Goal: Transaction & Acquisition: Purchase product/service

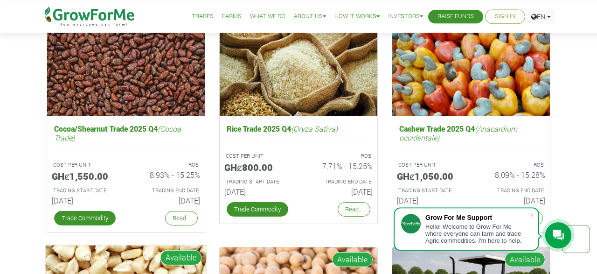
scroll to position [1258, 0]
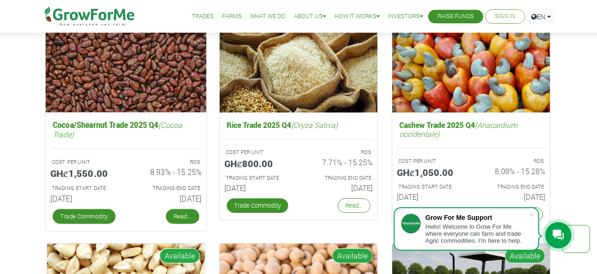
click at [184, 215] on link "Read..." at bounding box center [182, 216] width 33 height 15
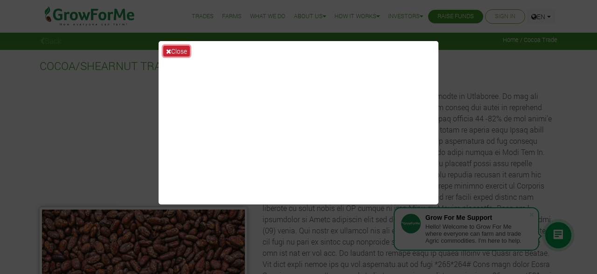
click at [180, 52] on button "Close" at bounding box center [176, 51] width 27 height 11
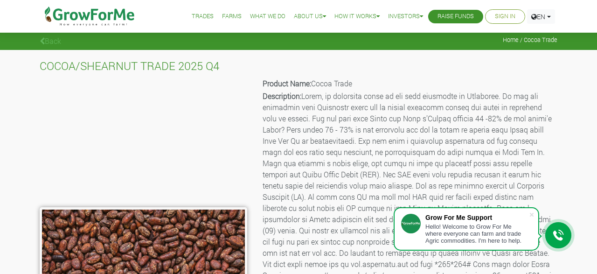
click at [398, 79] on p "Product Name: Cocoa Trade" at bounding box center [410, 83] width 294 height 11
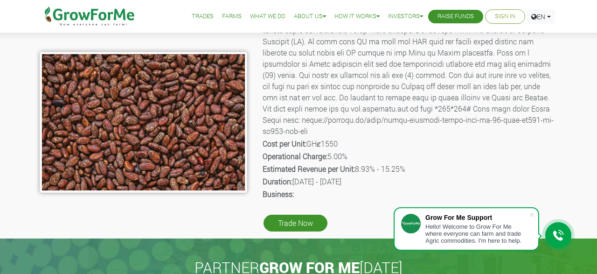
scroll to position [194, 0]
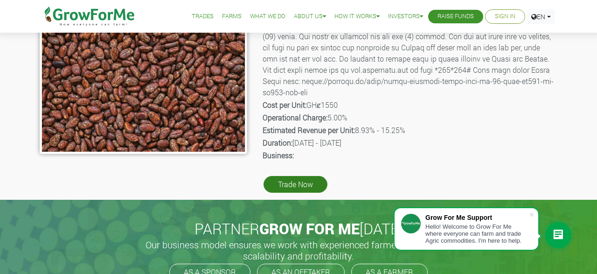
click at [301, 187] on link "Trade Now" at bounding box center [296, 184] width 64 height 17
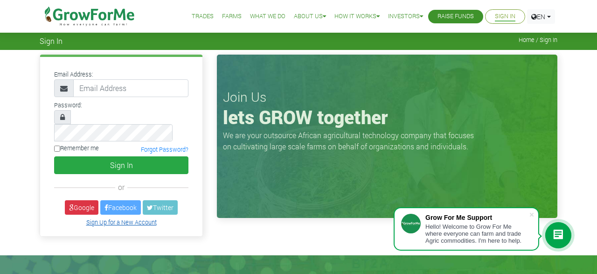
click at [113, 218] on link "Sign Up for a New Account" at bounding box center [121, 221] width 70 height 7
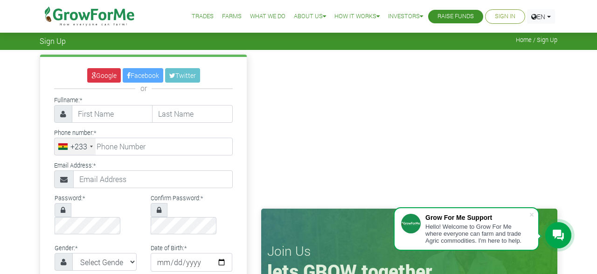
click at [237, 182] on div "Email Address: *" at bounding box center [143, 173] width 193 height 29
click at [112, 112] on input "text" at bounding box center [112, 114] width 81 height 18
type input "LAUD"
click at [182, 112] on input "text" at bounding box center [192, 114] width 81 height 18
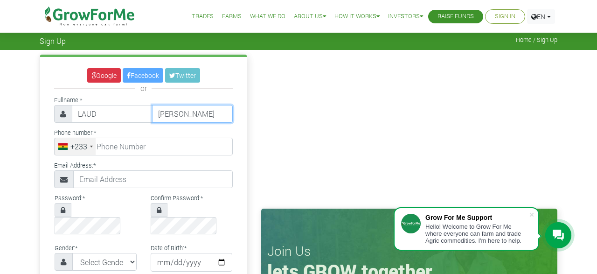
type input "QUARSHIE"
click at [197, 127] on div "Phone number: * +233 Ghana (Gaana) +233 United States +1 Canada +1 Uruguay +598…" at bounding box center [143, 140] width 193 height 29
click at [182, 161] on div "Email Address: *" at bounding box center [143, 173] width 193 height 29
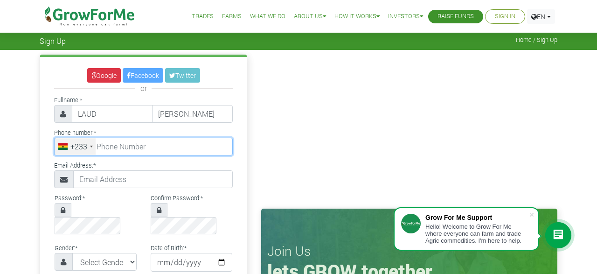
click at [168, 148] on input "tel" at bounding box center [143, 147] width 179 height 18
type input "54 120 8159"
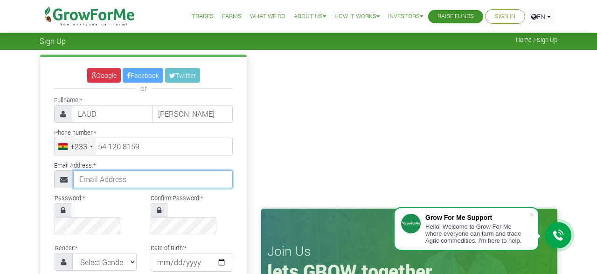
click at [131, 183] on input "text" at bounding box center [153, 179] width 160 height 18
type input "lord.quarshie@gmail.com"
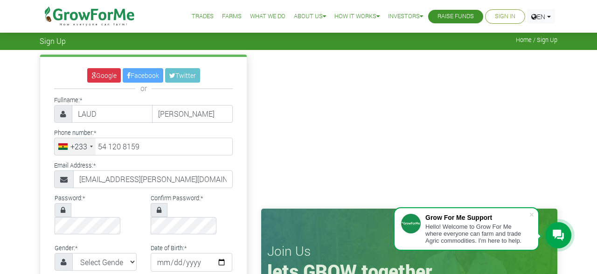
click at [184, 159] on div "Email Address: * lord.quarshie@gmail.com" at bounding box center [143, 173] width 193 height 29
click at [130, 192] on div "Password: *" at bounding box center [96, 213] width 96 height 42
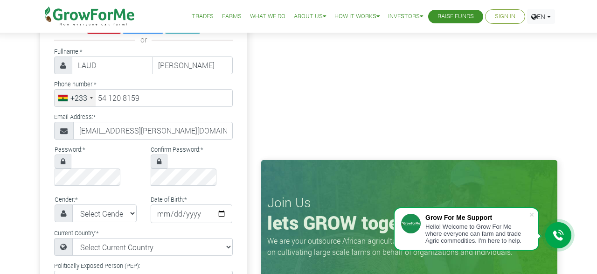
scroll to position [73, 0]
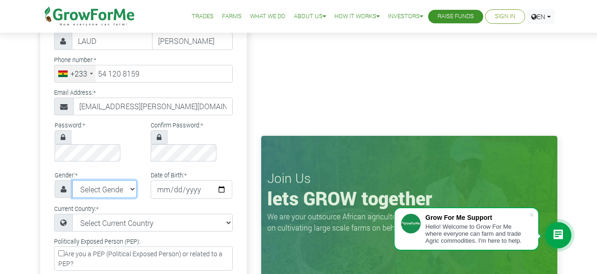
select select "Male"
click option "Male" at bounding box center [0, 0] width 0 height 0
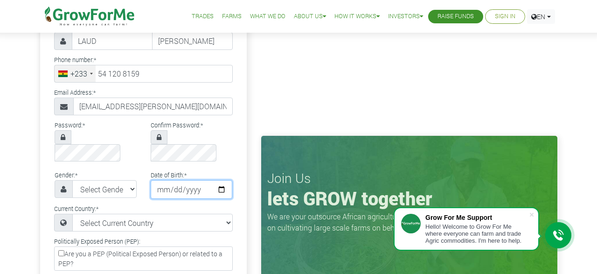
click at [206, 180] on input "date" at bounding box center [192, 189] width 82 height 19
click at [214, 180] on input "date" at bounding box center [192, 189] width 82 height 19
click at [158, 180] on input "date" at bounding box center [192, 189] width 82 height 19
type input "1991-04-24"
click at [180, 203] on div "Current Country: * Select Current Country Afghanistan Albania Algeria American …" at bounding box center [143, 217] width 193 height 29
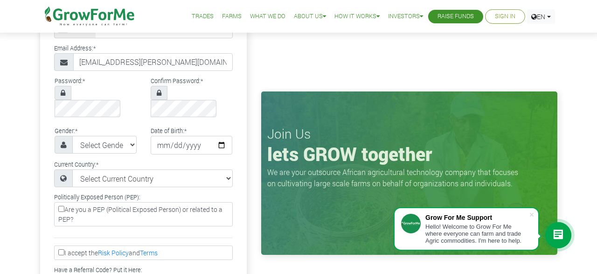
scroll to position [121, 0]
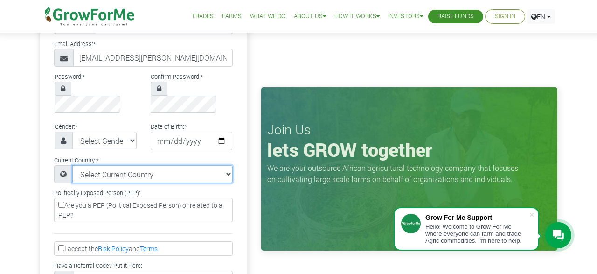
select select "Ghana"
click option "Ghana" at bounding box center [0, 0] width 0 height 0
click at [62, 202] on input "Are you a PEP (Political Exposed Person) or related to a PEP?" at bounding box center [61, 205] width 6 height 6
checkbox input "true"
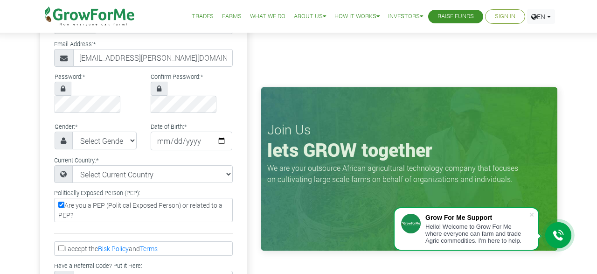
click at [253, 206] on div "Google Facebook Twitter or Fullname: * LAUD QUARSHIE * +233" at bounding box center [144, 162] width 222 height 459
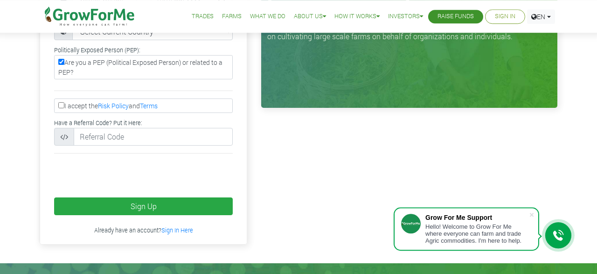
scroll to position [267, 0]
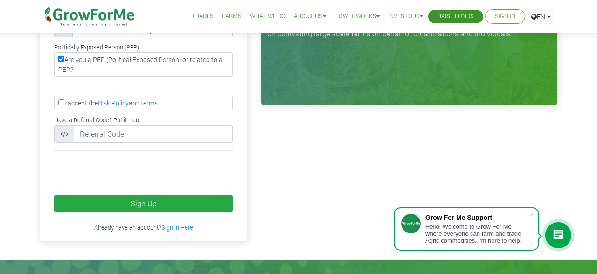
click at [62, 99] on input "I accept the Risk Policy and Terms" at bounding box center [61, 102] width 6 height 6
checkbox input "true"
click at [343, 129] on div "Join Us lets GROW together We are your outsource African agricultural technolog…" at bounding box center [409, 17] width 310 height 459
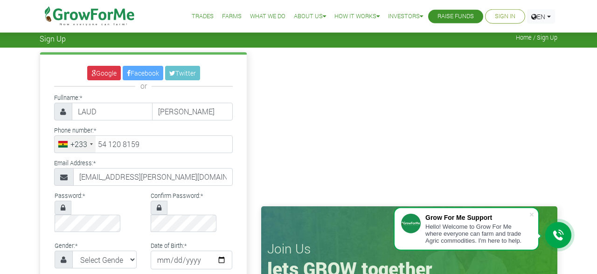
scroll to position [0, 0]
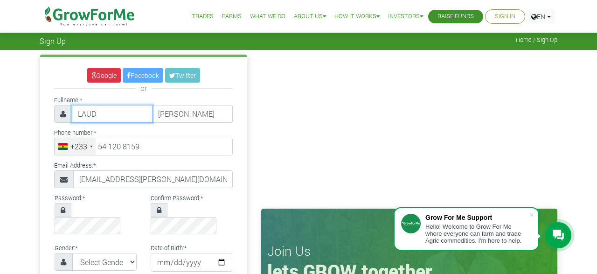
click at [104, 115] on input "LAUD" at bounding box center [112, 114] width 81 height 18
click at [110, 97] on div "Fullname: * LAUD QUARSHIE" at bounding box center [143, 108] width 193 height 29
click at [112, 110] on input "LAUD" at bounding box center [112, 114] width 81 height 18
type input "LAUD"
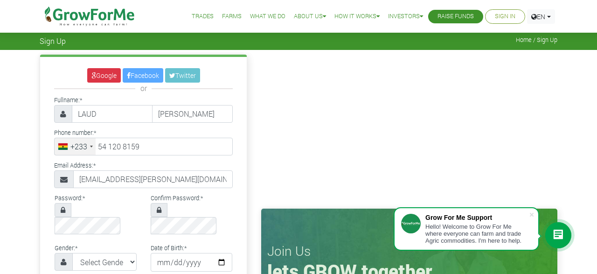
click at [187, 126] on div "Phone number: * +233 Ghana (Gaana) +233 United States +1 Canada +1 Uruguay +598…" at bounding box center [143, 140] width 193 height 29
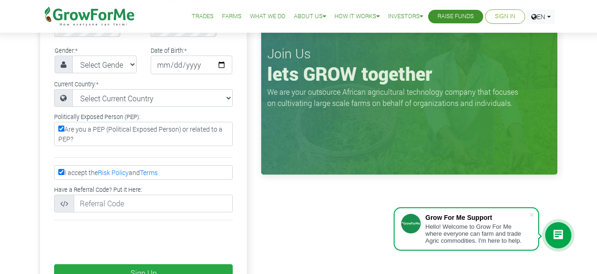
scroll to position [194, 0]
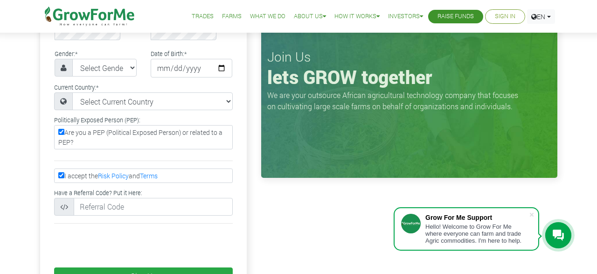
click at [63, 129] on input "Are you a PEP (Political Exposed Person) or related to a PEP?" at bounding box center [61, 132] width 6 height 6
checkbox input "false"
click at [95, 153] on div at bounding box center [143, 160] width 193 height 15
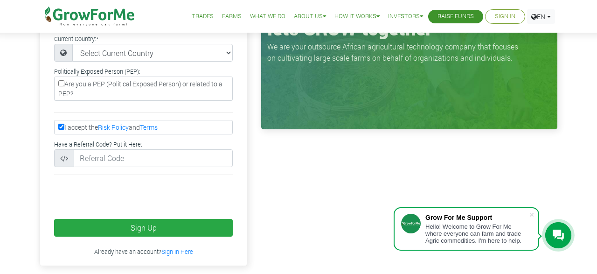
scroll to position [267, 0]
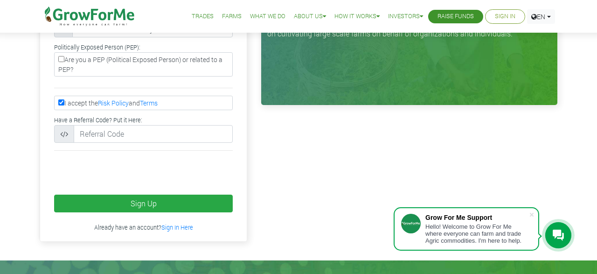
click at [311, 153] on div "Join Us lets GROW together We are your outsource African agricultural technolog…" at bounding box center [409, 17] width 310 height 459
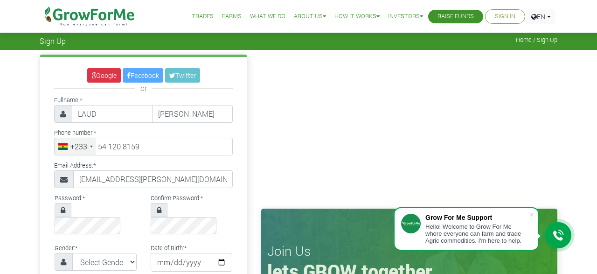
scroll to position [24, 0]
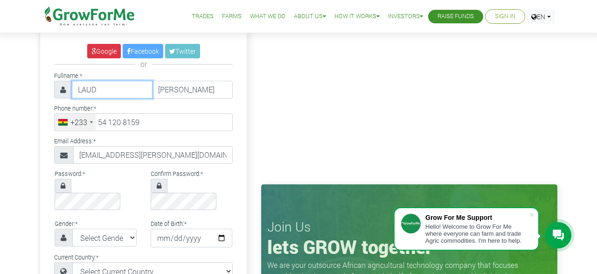
click at [126, 90] on input "LAUD" at bounding box center [112, 90] width 81 height 18
type input "L"
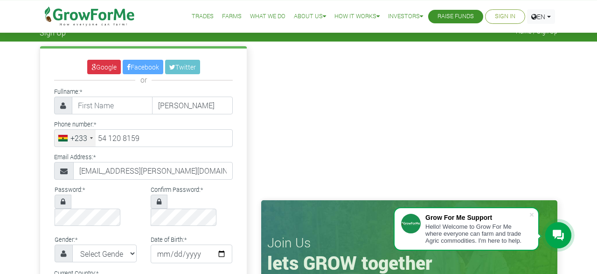
scroll to position [0, 0]
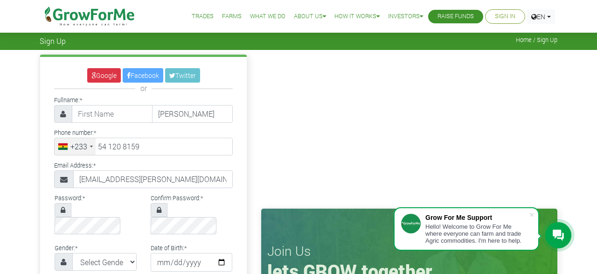
click at [121, 115] on input "text" at bounding box center [112, 114] width 81 height 18
type input "LAUD TETTEH"
click at [231, 126] on div "Phone number: * +233 Ghana (Gaana) +233 United States +1 Canada +1 Uruguay +598…" at bounding box center [143, 140] width 193 height 29
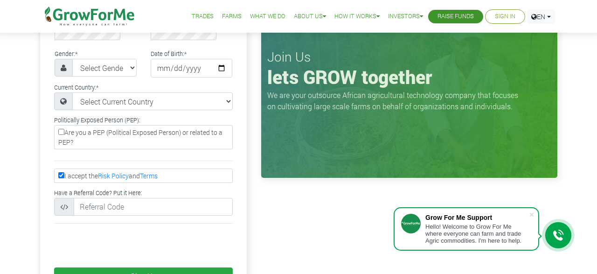
scroll to position [218, 0]
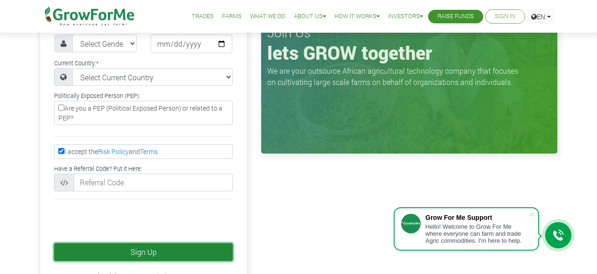
click at [146, 243] on button "Sign Up" at bounding box center [143, 252] width 179 height 18
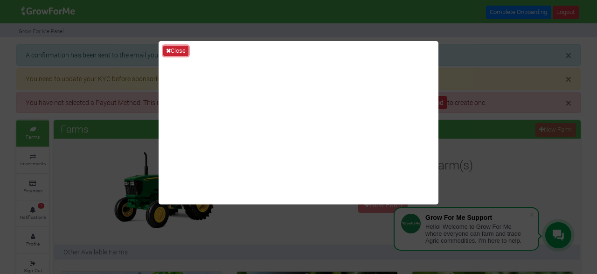
click at [178, 50] on button "Close" at bounding box center [175, 51] width 25 height 10
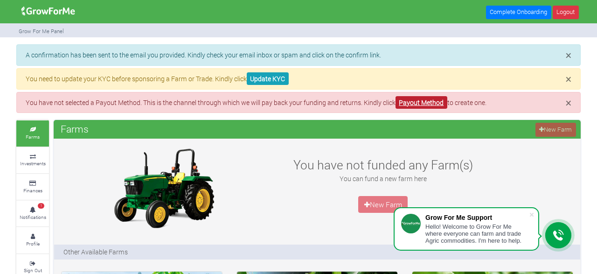
click at [435, 98] on link "Payout Method" at bounding box center [422, 102] width 52 height 13
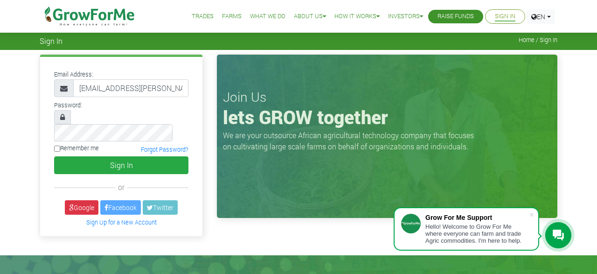
click at [60, 146] on input "Remember me" at bounding box center [57, 149] width 6 height 6
checkbox input "true"
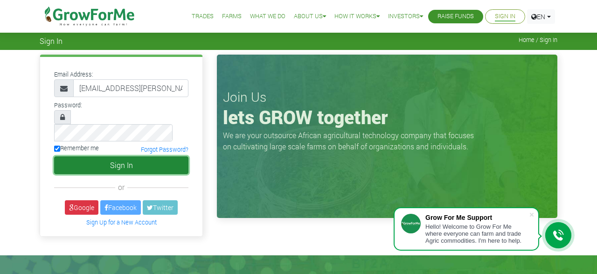
click at [133, 156] on button "Sign In" at bounding box center [121, 165] width 134 height 18
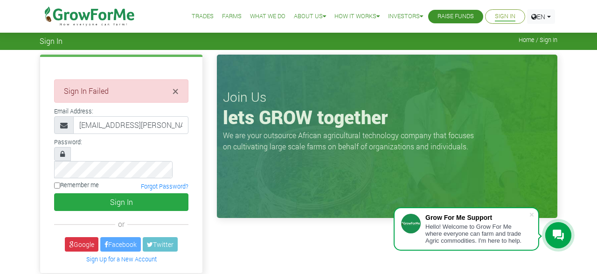
click at [63, 155] on icon at bounding box center [62, 153] width 5 height 7
click at [60, 182] on input "Remember me" at bounding box center [57, 185] width 6 height 6
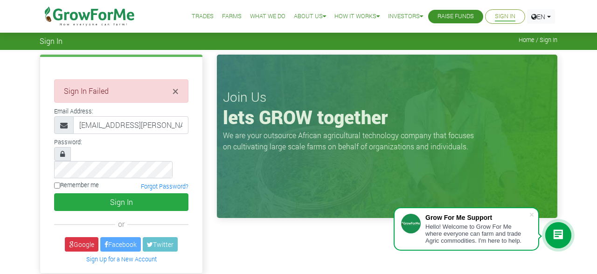
checkbox input "true"
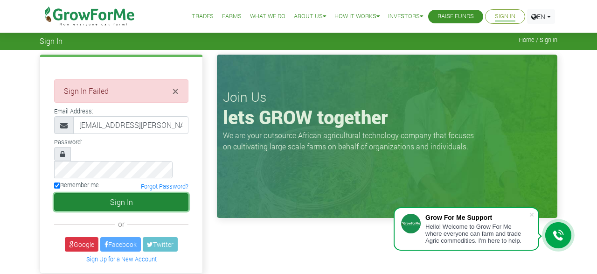
click at [127, 193] on button "Sign In" at bounding box center [121, 202] width 134 height 18
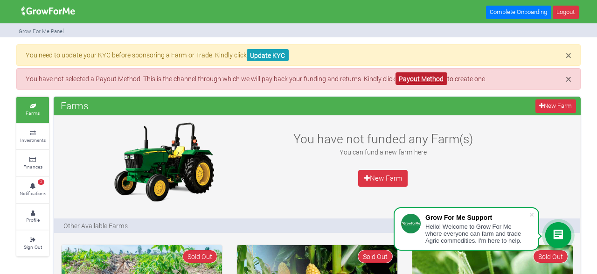
click at [421, 80] on link "Payout Method" at bounding box center [422, 78] width 52 height 13
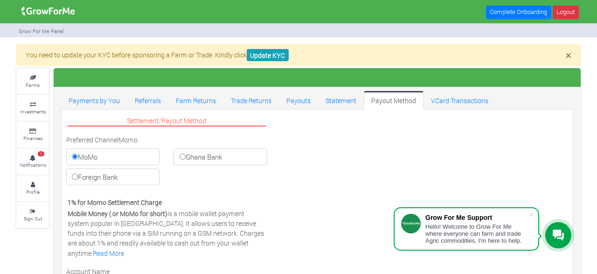
click at [306, 159] on div "Settlement/Payout Method Preferred Channel Momo [GEOGRAPHIC_DATA] Ghana Bank Fo…" at bounding box center [317, 273] width 516 height 318
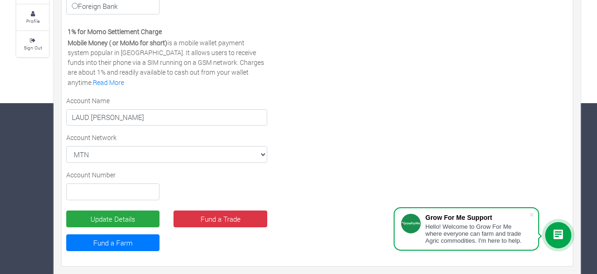
scroll to position [171, 0]
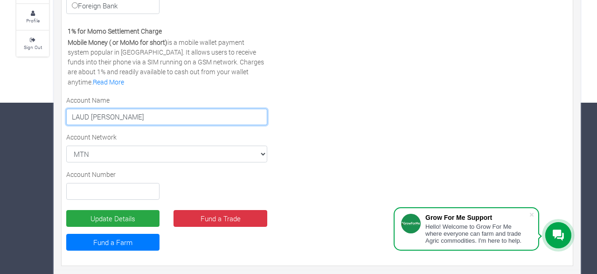
click at [117, 115] on input "LAUD [PERSON_NAME]" at bounding box center [166, 117] width 201 height 17
type input "LAUD [PERSON_NAME]"
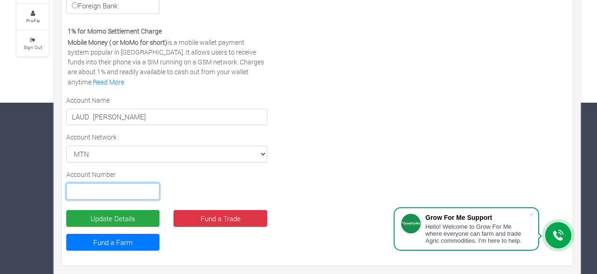
click at [113, 186] on input "text" at bounding box center [112, 191] width 93 height 17
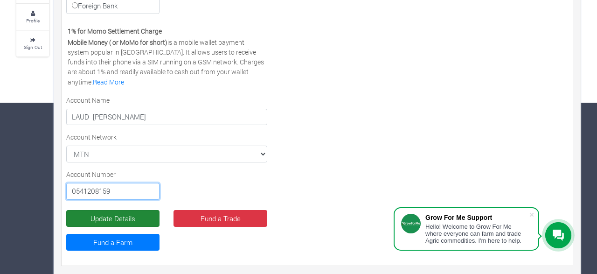
type input "0541208159"
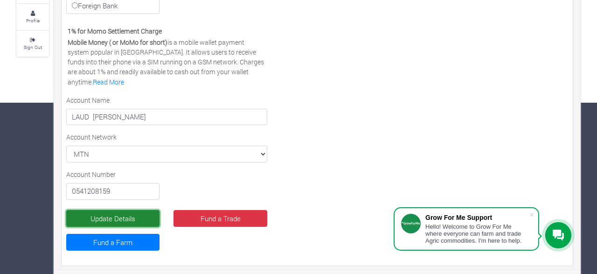
click at [121, 217] on button "Update Details" at bounding box center [112, 218] width 93 height 17
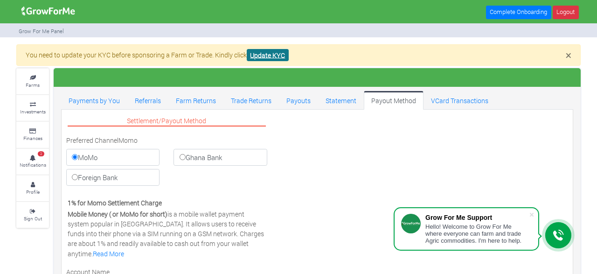
click at [262, 55] on link "Update KYC" at bounding box center [268, 55] width 42 height 13
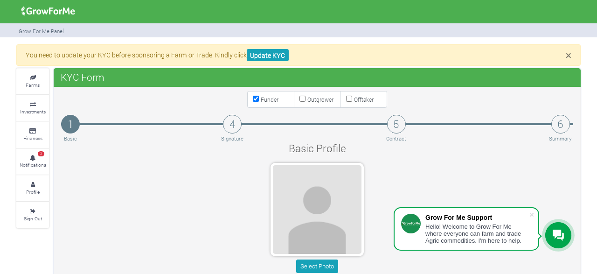
click at [167, 176] on div "Select Photo" at bounding box center [317, 220] width 526 height 114
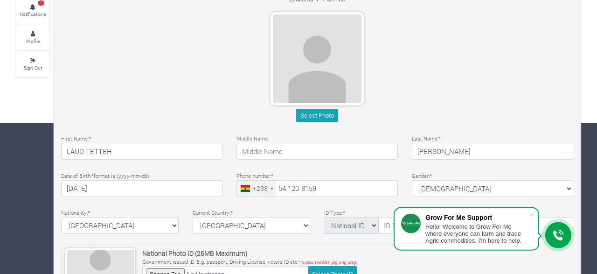
scroll to position [146, 0]
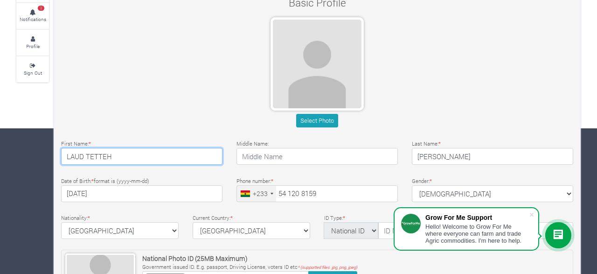
click at [112, 155] on input "LAUD TETTEH" at bounding box center [141, 156] width 161 height 17
type input "LAUD"
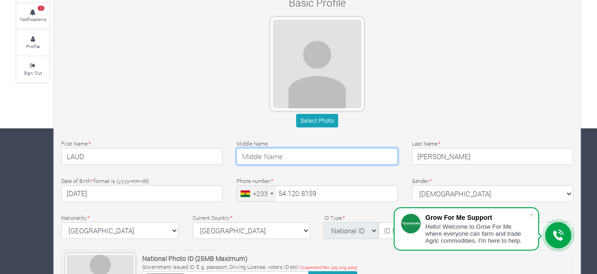
click at [266, 155] on input "text" at bounding box center [317, 156] width 161 height 17
type input "t"
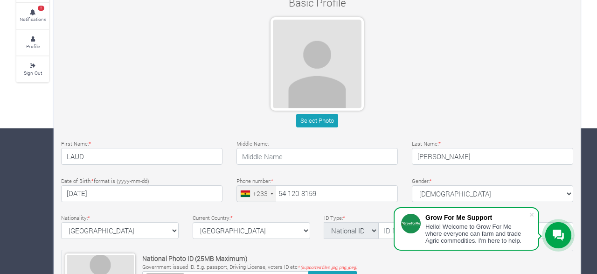
click at [215, 117] on div "Select Photo" at bounding box center [317, 121] width 512 height 14
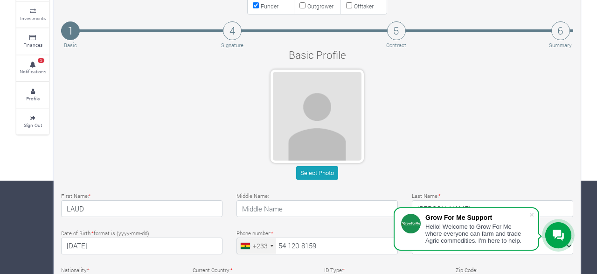
scroll to position [97, 0]
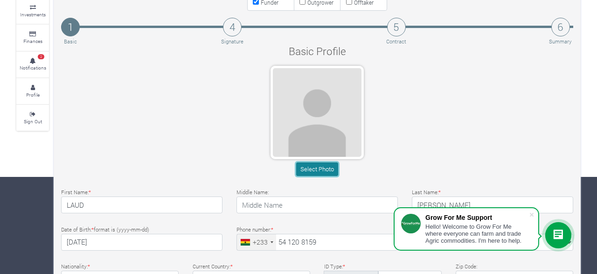
click at [315, 166] on button "Select Photo" at bounding box center [317, 169] width 42 height 14
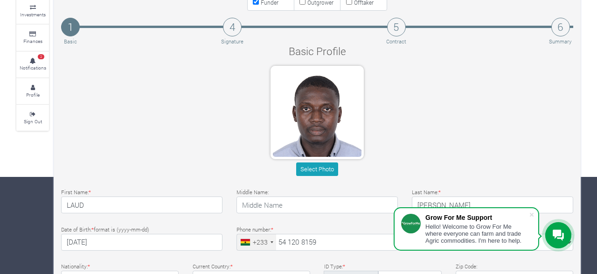
click at [414, 90] on div "Select Photo" at bounding box center [317, 123] width 526 height 114
click at [413, 103] on div "Select Photo" at bounding box center [317, 123] width 526 height 114
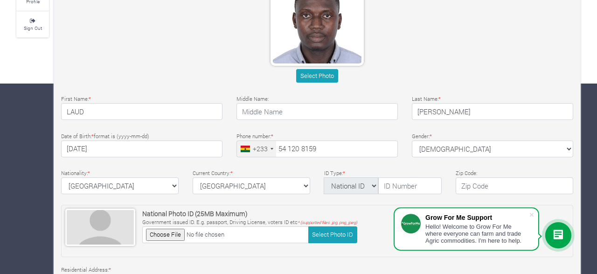
scroll to position [194, 0]
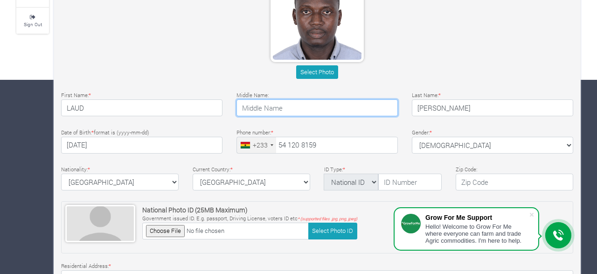
click at [335, 107] on input "text" at bounding box center [317, 107] width 161 height 17
type input "[PERSON_NAME]"
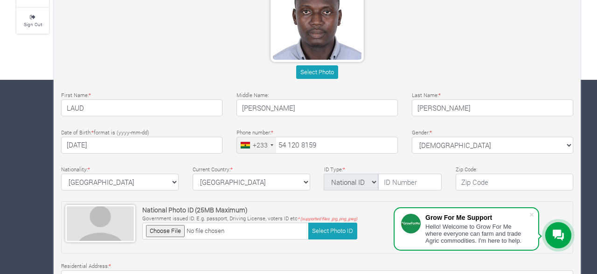
click at [275, 156] on div "Basic Profile Select Photo First Name: * LAUD Middle Name: [PERSON_NAME] *" at bounding box center [317, 163] width 526 height 434
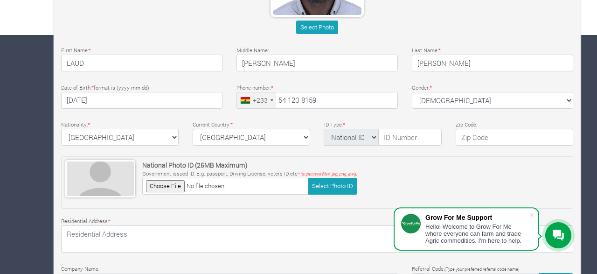
scroll to position [243, 0]
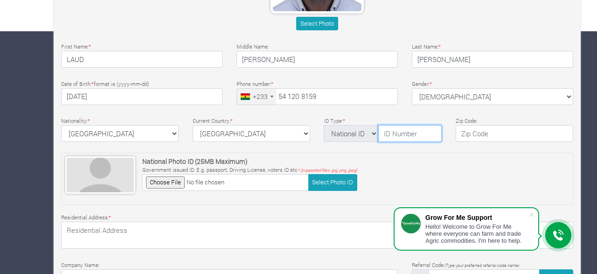
click at [422, 128] on input "text" at bounding box center [409, 133] width 63 height 17
type input "g"
type input "GHA-000427497-5"
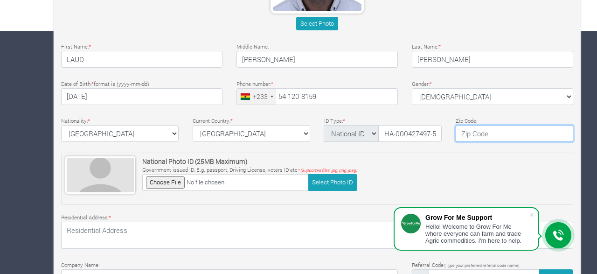
click at [481, 131] on input "text" at bounding box center [515, 133] width 118 height 17
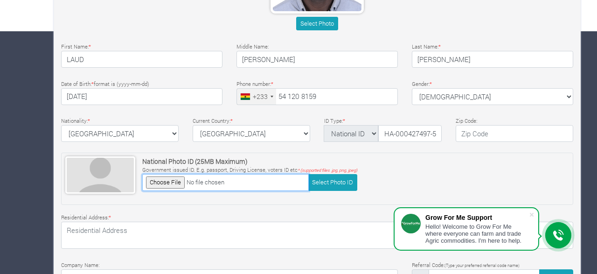
click at [179, 180] on input "file" at bounding box center [225, 182] width 167 height 16
type input "C:\fakepath\Laud Ghana Card.jpg"
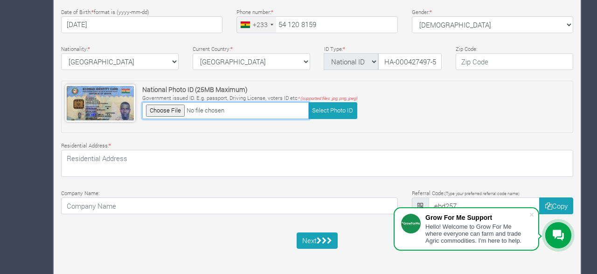
scroll to position [315, 0]
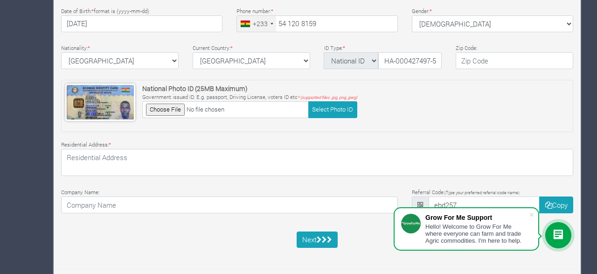
click at [259, 182] on div "Basic Profile Select Photo First Name: * LAUD Middle Name: TETTEH *" at bounding box center [317, 42] width 526 height 434
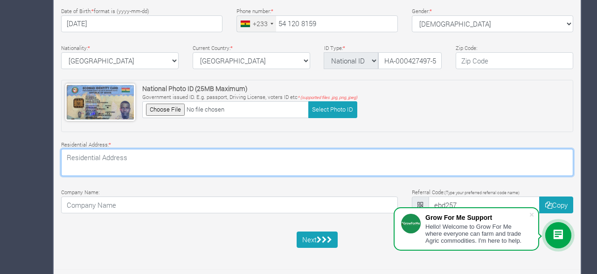
click at [178, 156] on textarea at bounding box center [317, 162] width 512 height 27
click at [93, 156] on textarea "GD-085-7138" at bounding box center [317, 162] width 512 height 27
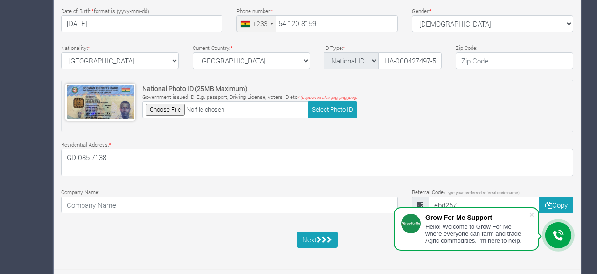
click at [224, 187] on div "Company Name:" at bounding box center [229, 200] width 351 height 27
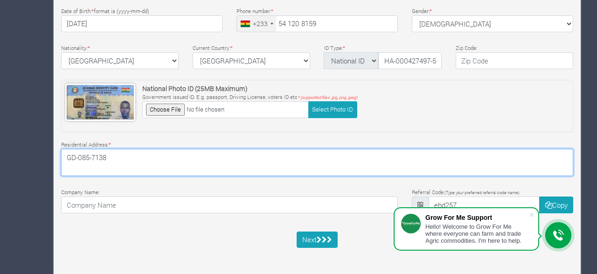
click at [93, 160] on textarea "GD-085-7138" at bounding box center [317, 162] width 512 height 27
click at [108, 156] on textarea "GD-085-7138" at bounding box center [317, 162] width 512 height 27
type textarea "GD-085-7138 NII ANANG AVE"
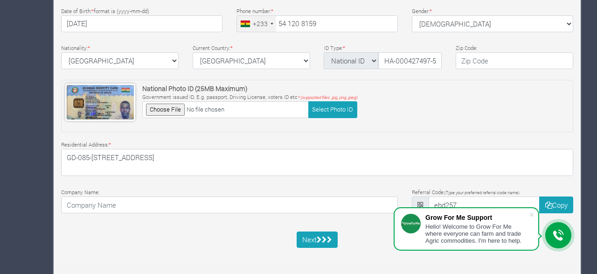
click at [236, 189] on div "Company Name:" at bounding box center [229, 200] width 351 height 27
click at [313, 238] on button "Next" at bounding box center [318, 239] width 42 height 17
click at [556, 202] on button "Copy" at bounding box center [556, 204] width 34 height 17
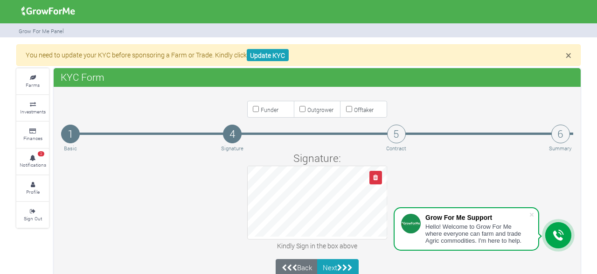
click at [218, 182] on div "Signature: Kindly Sign in the box above" at bounding box center [317, 201] width 526 height 102
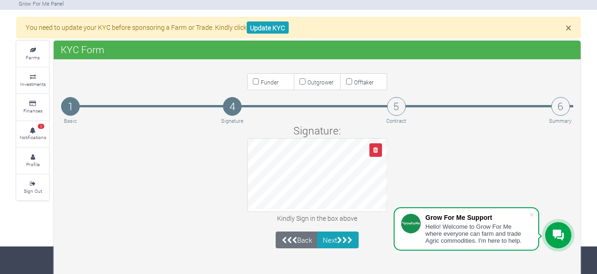
scroll to position [29, 0]
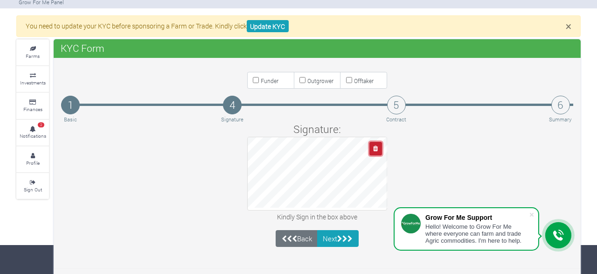
click at [376, 149] on icon "button" at bounding box center [375, 149] width 5 height 6
click at [374, 146] on button "button" at bounding box center [376, 149] width 13 height 14
click at [374, 149] on button "button" at bounding box center [376, 149] width 13 height 14
click at [372, 150] on button "button" at bounding box center [376, 149] width 13 height 14
click at [374, 148] on button "button" at bounding box center [376, 149] width 13 height 14
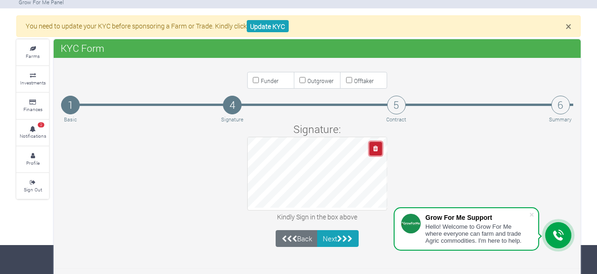
click at [375, 151] on button "button" at bounding box center [376, 149] width 13 height 14
click at [378, 150] on icon "button" at bounding box center [375, 149] width 5 height 6
click at [378, 148] on icon "button" at bounding box center [375, 149] width 5 height 6
click at [378, 152] on button "button" at bounding box center [376, 149] width 13 height 14
click at [301, 159] on div at bounding box center [317, 174] width 140 height 74
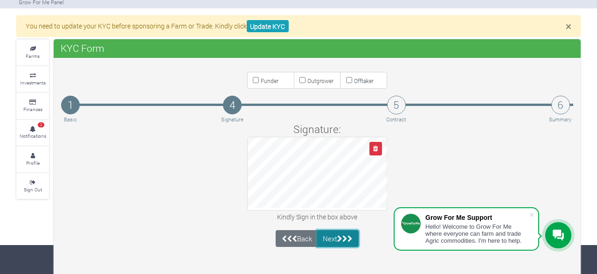
click at [336, 238] on button "Next" at bounding box center [338, 238] width 42 height 17
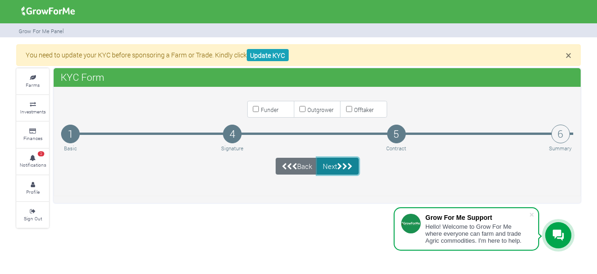
click at [339, 167] on icon "submit" at bounding box center [339, 166] width 5 height 7
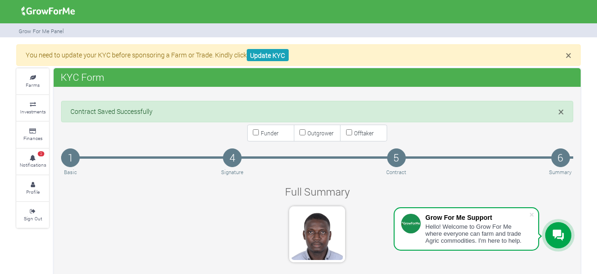
click at [361, 206] on div at bounding box center [317, 236] width 526 height 61
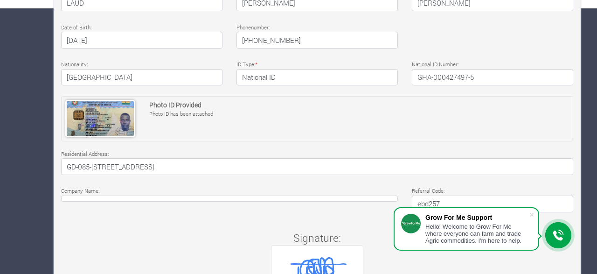
scroll to position [267, 0]
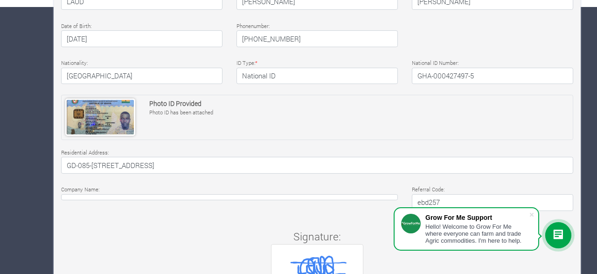
click at [306, 140] on div "Full Summary First Name: LAUD Middle Name: [PERSON_NAME] Last Name: [PERSON_NAM…" at bounding box center [317, 104] width 526 height 442
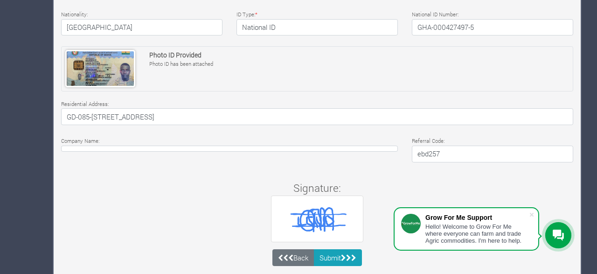
scroll to position [333, 0]
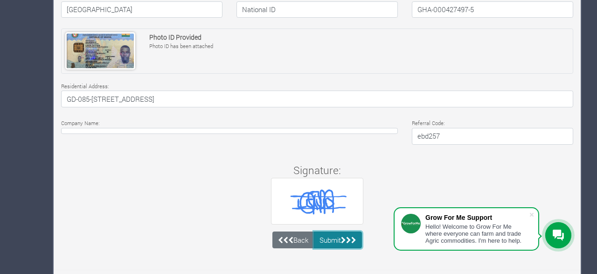
click at [339, 235] on button "Submit" at bounding box center [338, 239] width 49 height 17
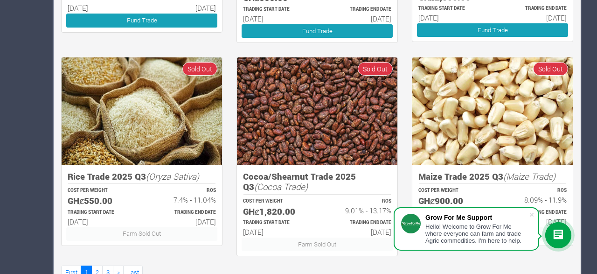
scroll to position [587, 0]
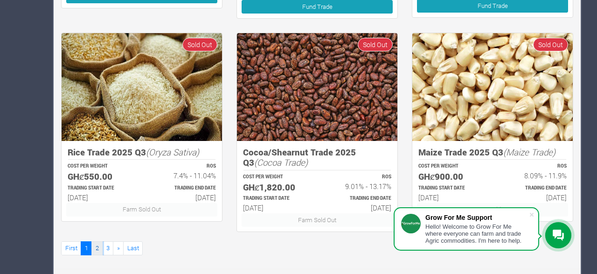
click at [97, 247] on link "2" at bounding box center [96, 248] width 11 height 14
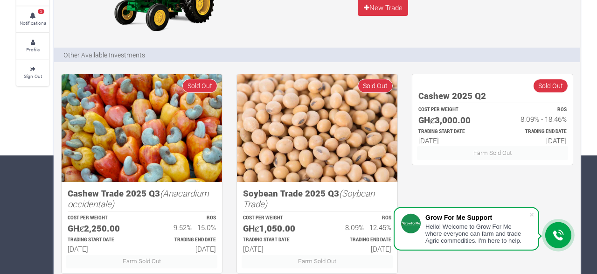
scroll to position [121, 0]
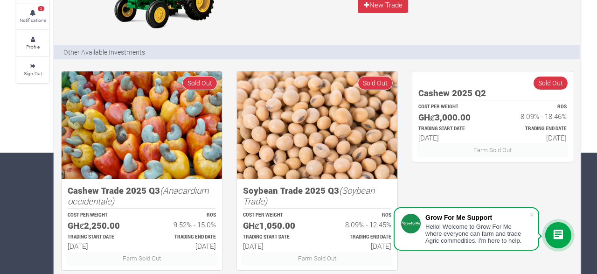
click at [525, 168] on div "Cashew 2025 Q2 COST PER WEIGHT GHȼ3,000.00 ROS 8.09% - 18.46% TRADING START DAT…" at bounding box center [492, 173] width 175 height 204
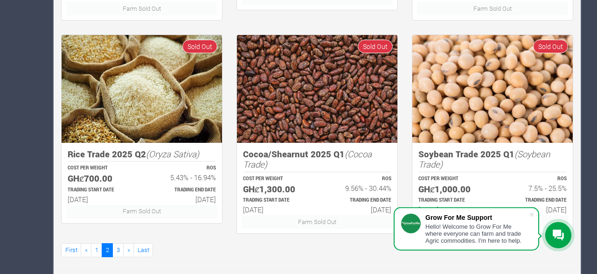
scroll to position [587, 0]
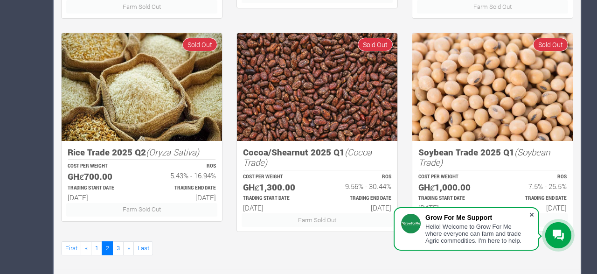
click at [535, 214] on span at bounding box center [531, 214] width 9 height 9
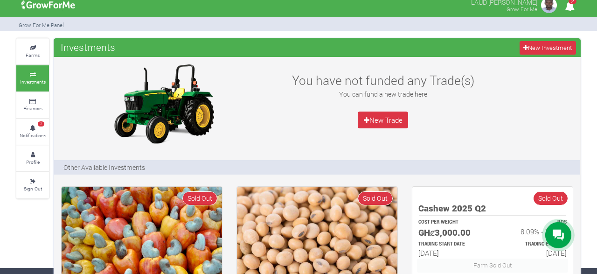
scroll to position [0, 0]
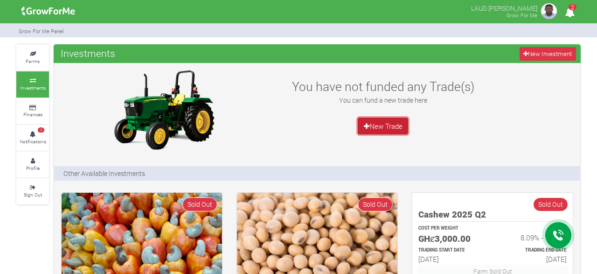
click at [388, 133] on link "New Trade" at bounding box center [383, 126] width 50 height 17
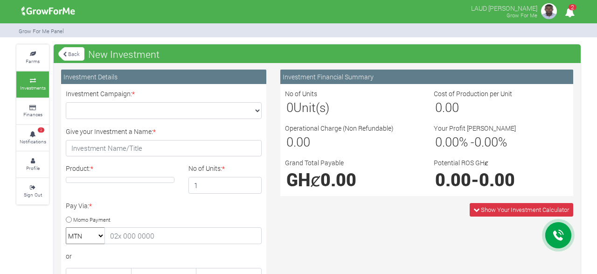
click at [72, 52] on link "Back" at bounding box center [71, 53] width 26 height 15
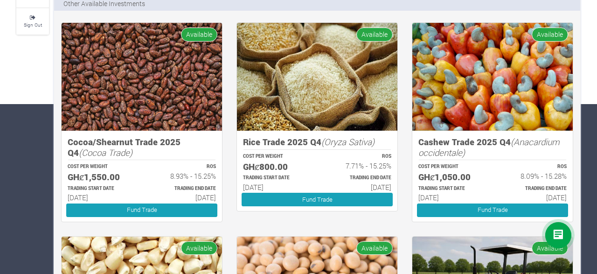
scroll to position [171, 0]
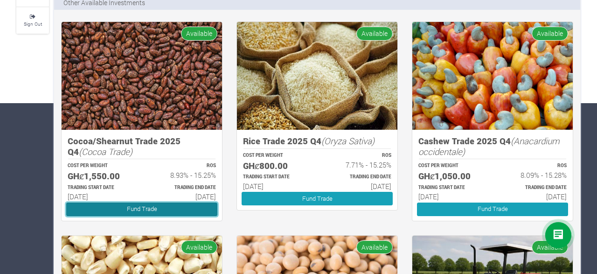
click at [137, 208] on link "Fund Trade" at bounding box center [141, 210] width 151 height 14
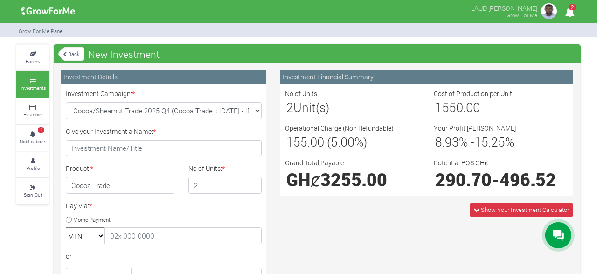
click at [252, 184] on input "2" at bounding box center [226, 185] width 74 height 17
click at [252, 184] on input "3" at bounding box center [226, 185] width 74 height 17
click at [252, 184] on input "4" at bounding box center [226, 185] width 74 height 17
click at [252, 184] on input "5" at bounding box center [226, 185] width 74 height 17
click at [252, 184] on input "6" at bounding box center [226, 185] width 74 height 17
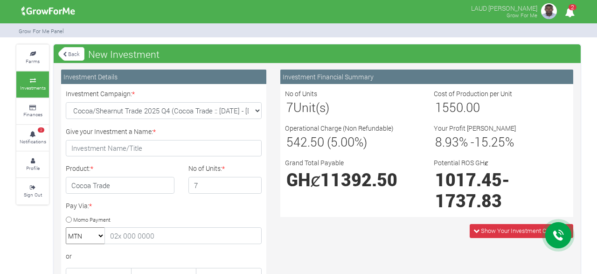
type input "7"
click at [252, 184] on input "7" at bounding box center [226, 185] width 74 height 17
